Goal: Task Accomplishment & Management: Manage account settings

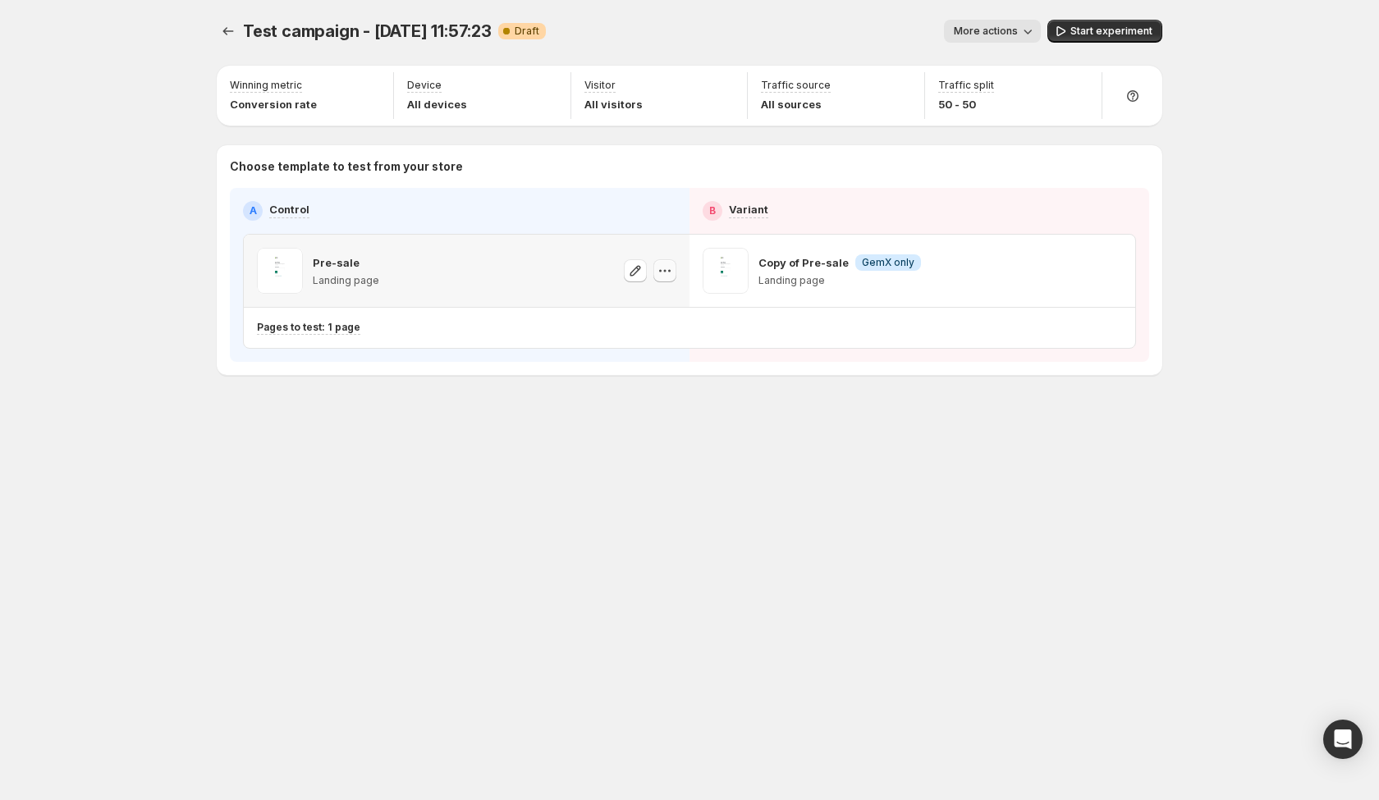
click at [661, 268] on icon "button" at bounding box center [665, 271] width 16 height 16
click at [1109, 268] on icon "button" at bounding box center [1110, 271] width 16 height 16
click at [1086, 371] on span "Remove template" at bounding box center [1113, 375] width 89 height 13
click at [1111, 273] on icon "button" at bounding box center [1110, 271] width 16 height 16
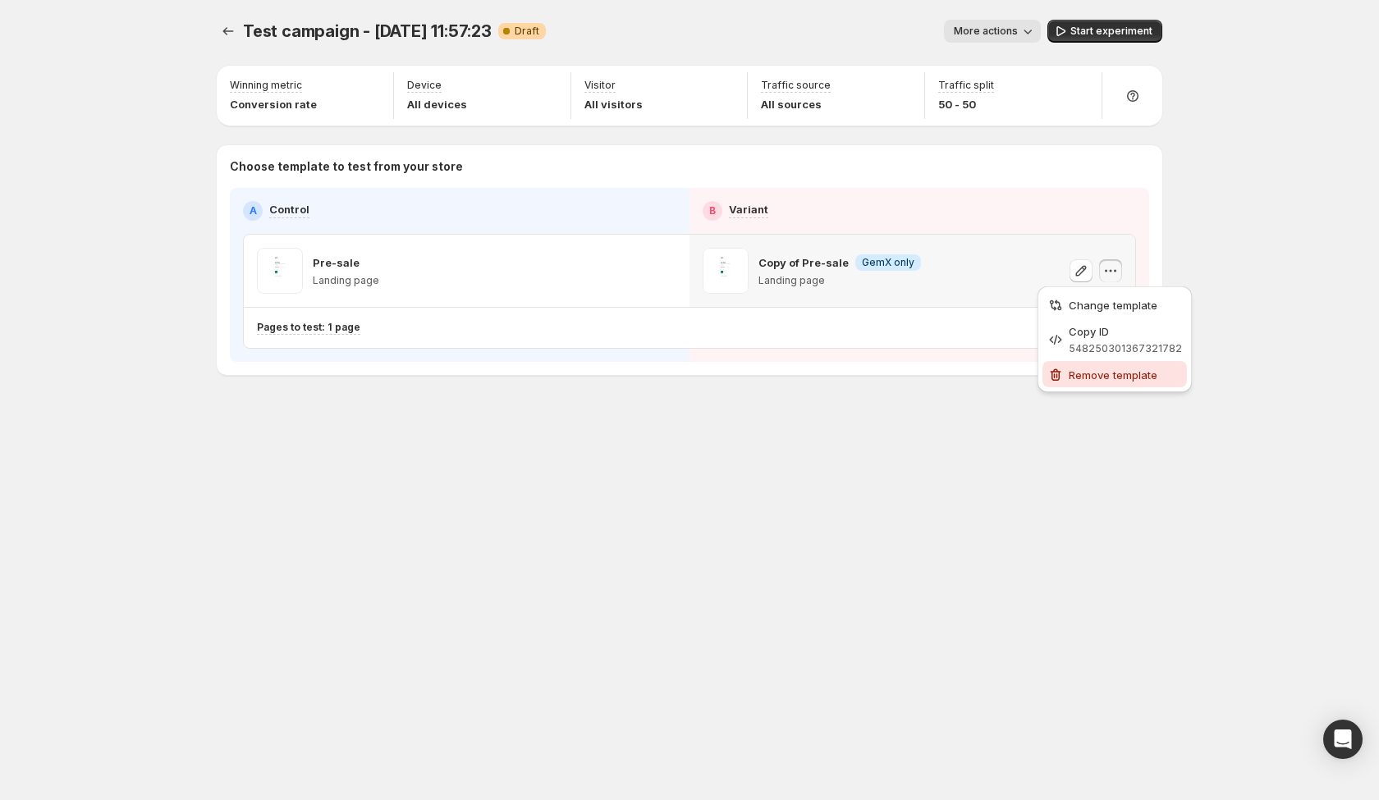
click at [1110, 379] on span "Remove template" at bounding box center [1113, 375] width 89 height 13
click at [1011, 424] on div "Test campaign - [DATE] 11:57:23. This page is ready Test campaign - [DATE] 11:5…" at bounding box center [689, 232] width 985 height 464
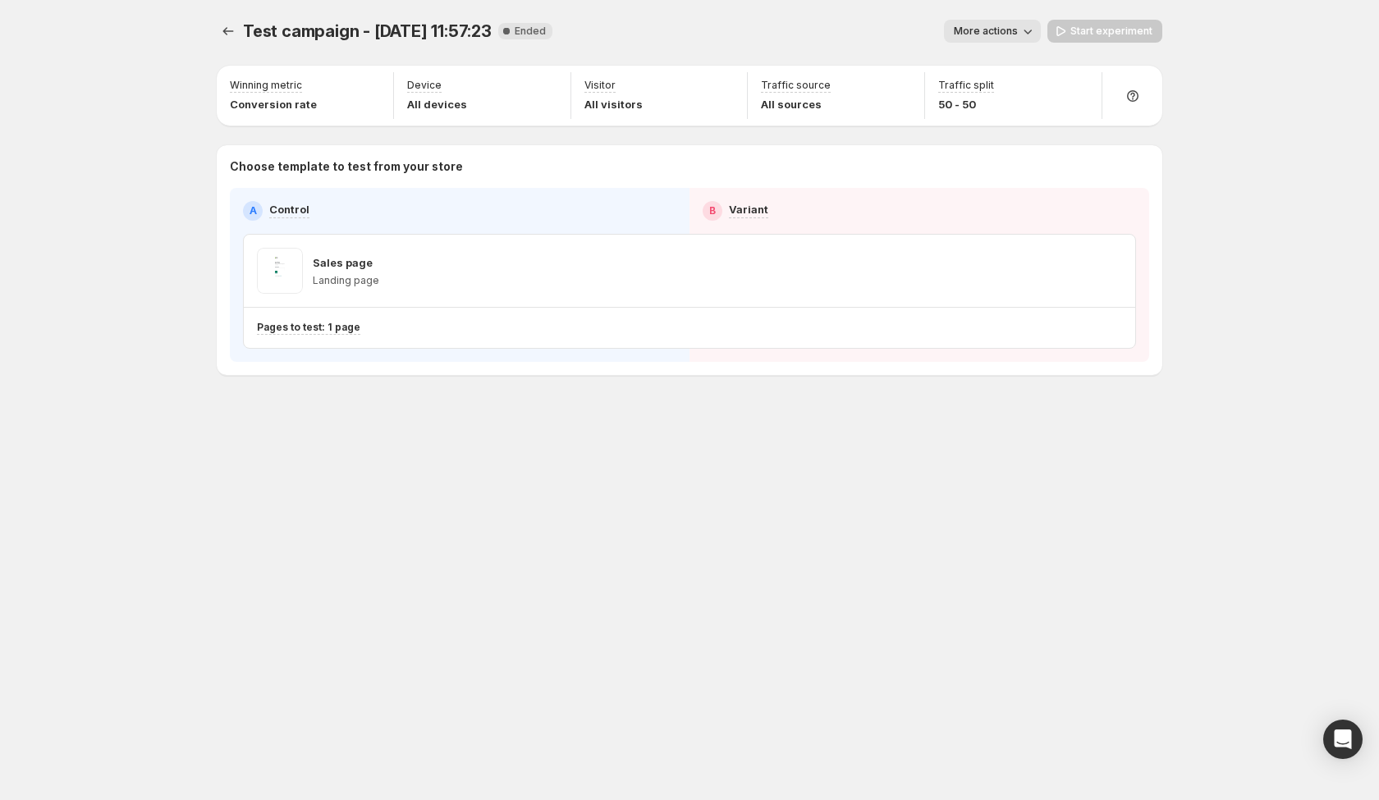
click at [1012, 274] on div "Sales page Landing page" at bounding box center [689, 271] width 891 height 72
